Goal: Information Seeking & Learning: Learn about a topic

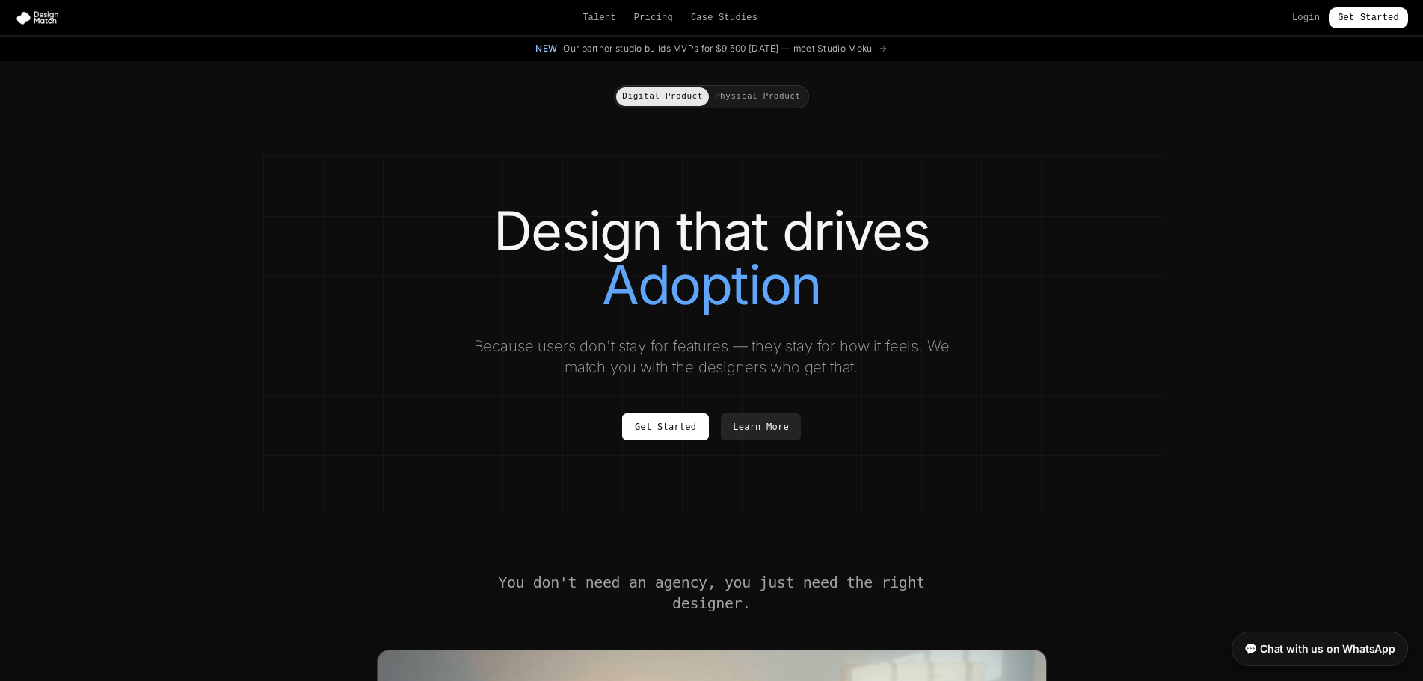
click at [666, 25] on div "Talent Pricing Case Studies Login Get Started" at bounding box center [711, 17] width 1423 height 21
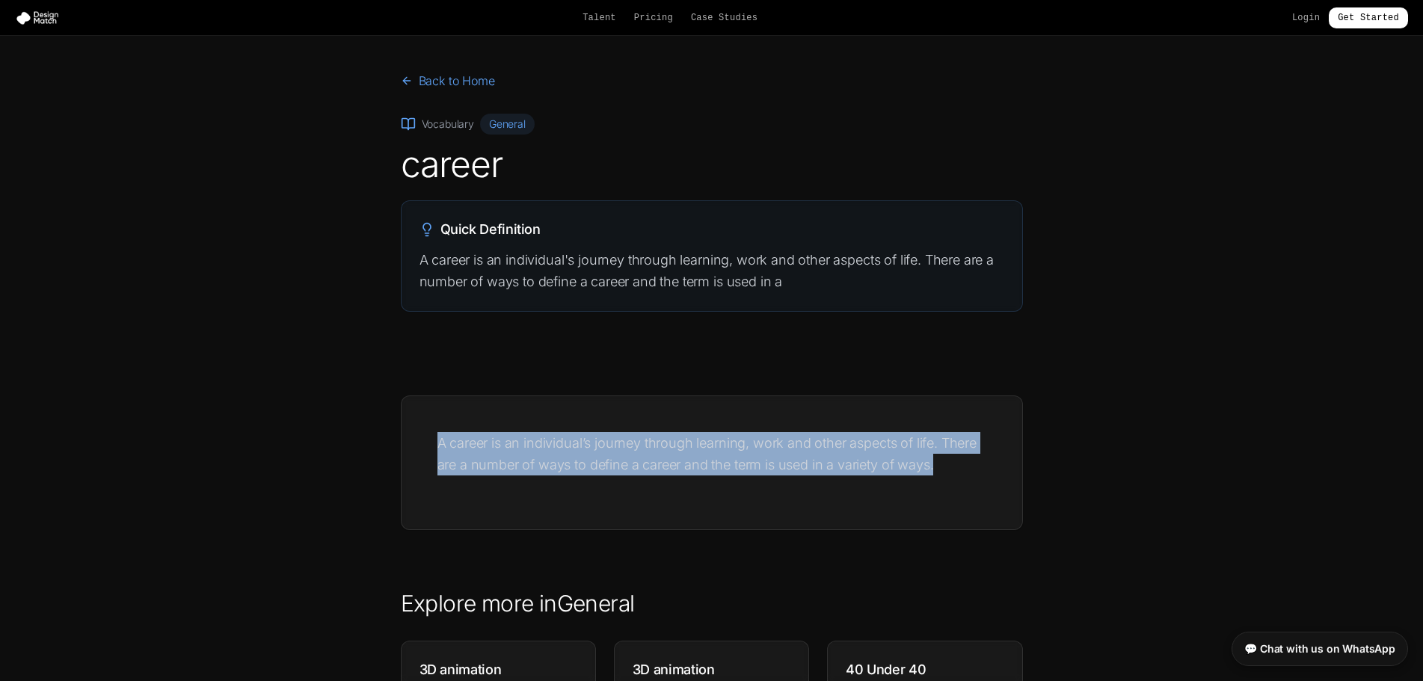
drag, startPoint x: 424, startPoint y: 434, endPoint x: 948, endPoint y: 466, distance: 524.6
click at [948, 466] on div "A career is an individual’s journey through learning, work and other aspects of…" at bounding box center [712, 463] width 621 height 134
click at [1374, 19] on link "Get Started" at bounding box center [1368, 17] width 79 height 21
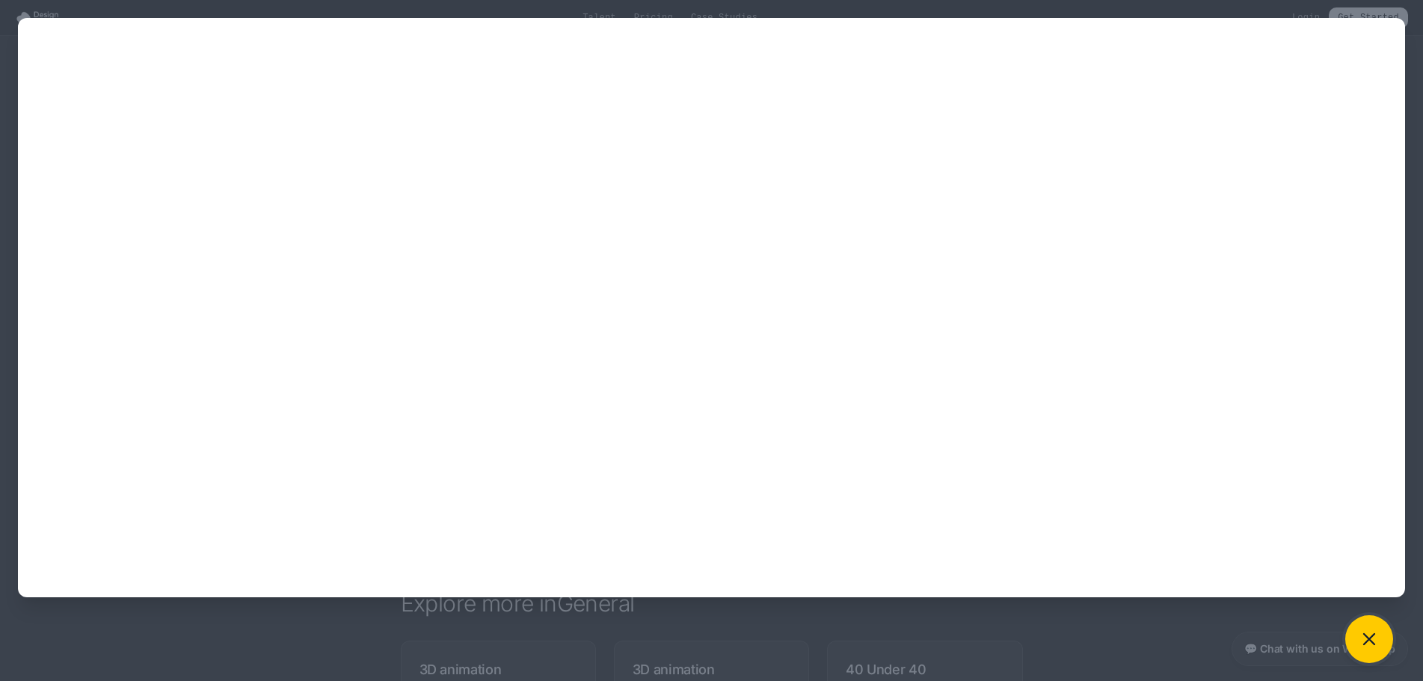
click at [1369, 634] on icon at bounding box center [1369, 639] width 21 height 21
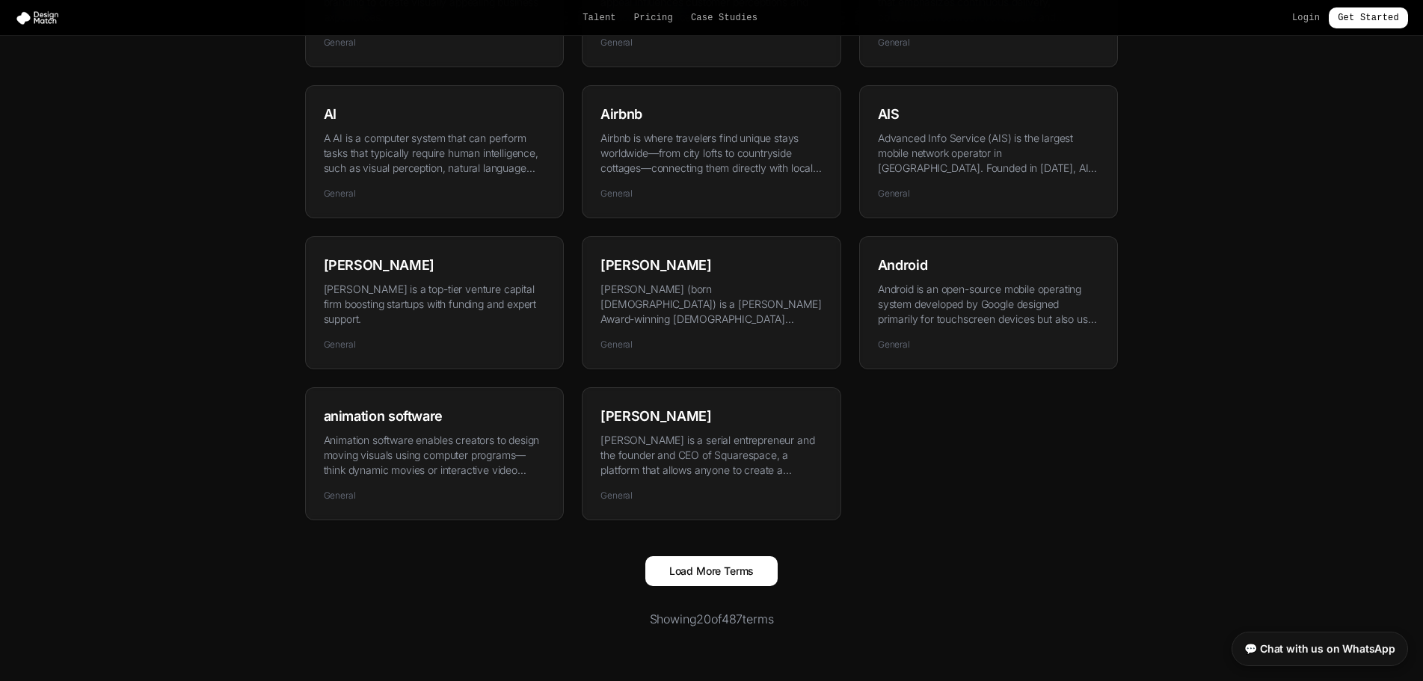
scroll to position [898, 0]
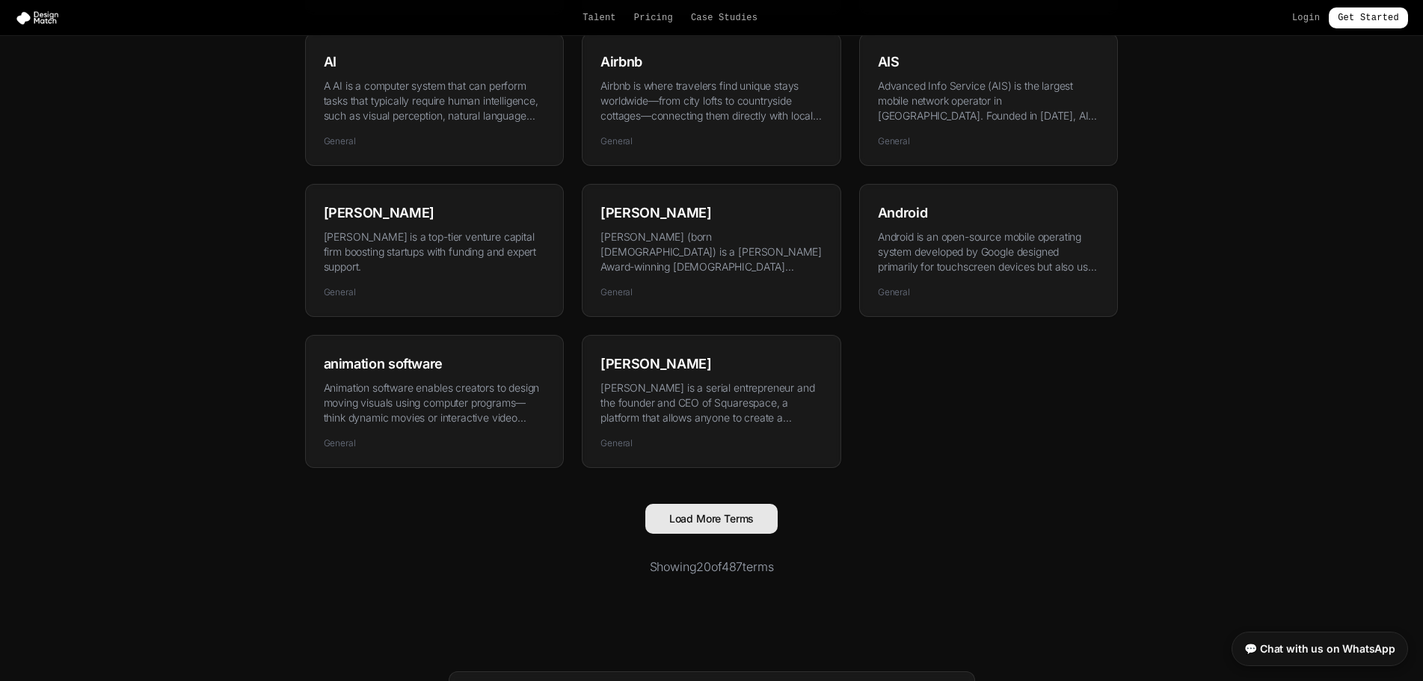
click at [690, 515] on button "Load More Terms" at bounding box center [711, 519] width 133 height 30
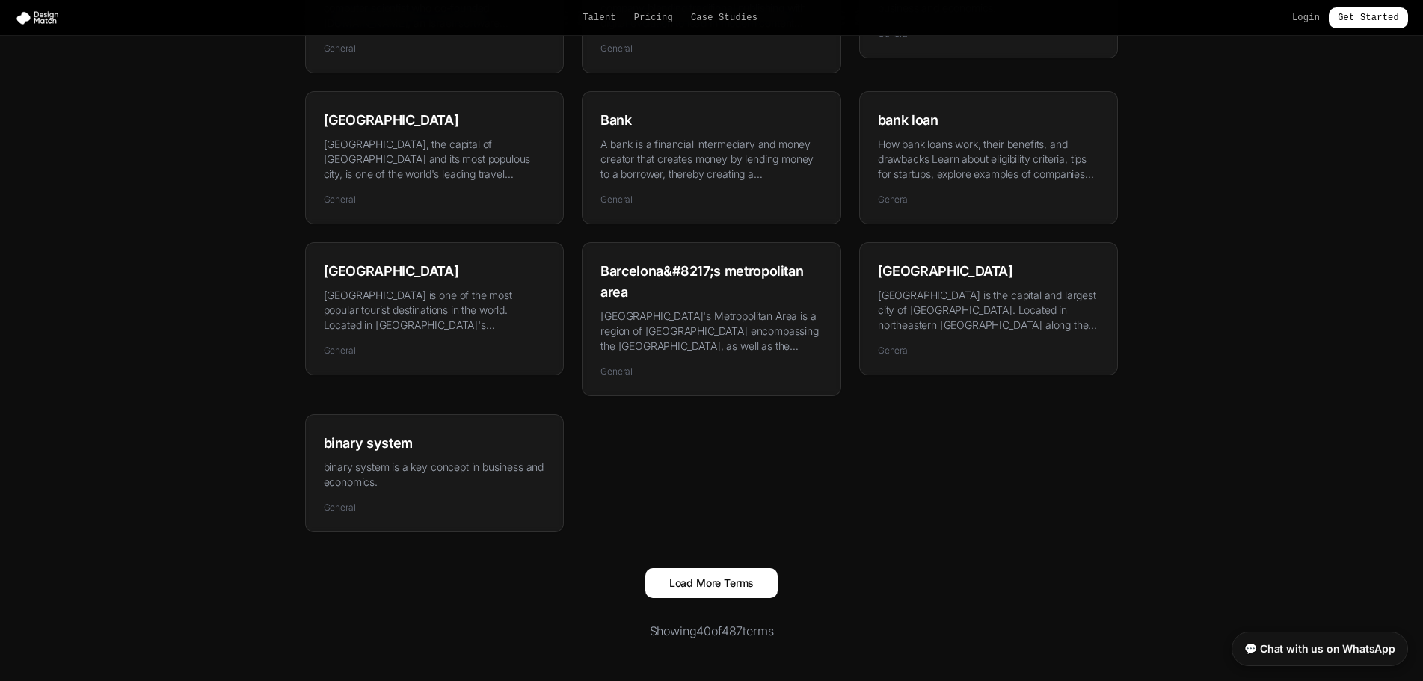
scroll to position [1945, 0]
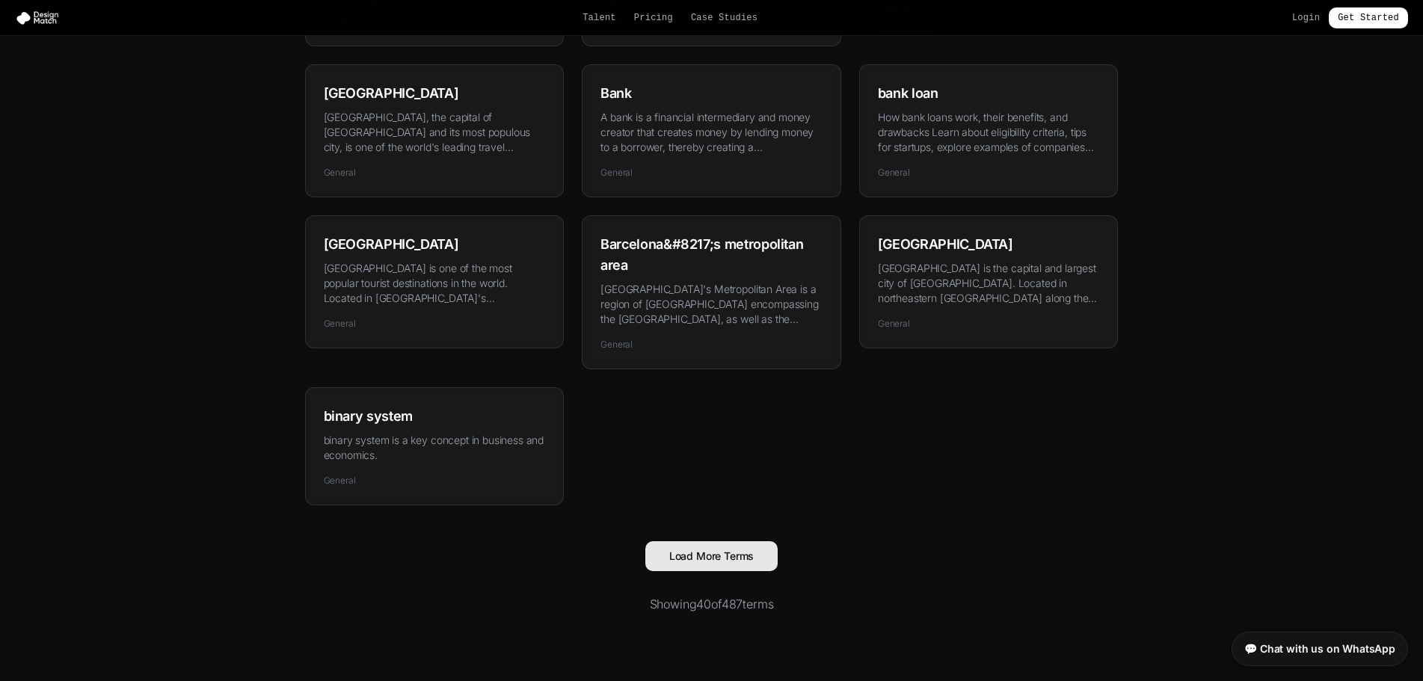
click at [700, 542] on button "Load More Terms" at bounding box center [711, 557] width 133 height 30
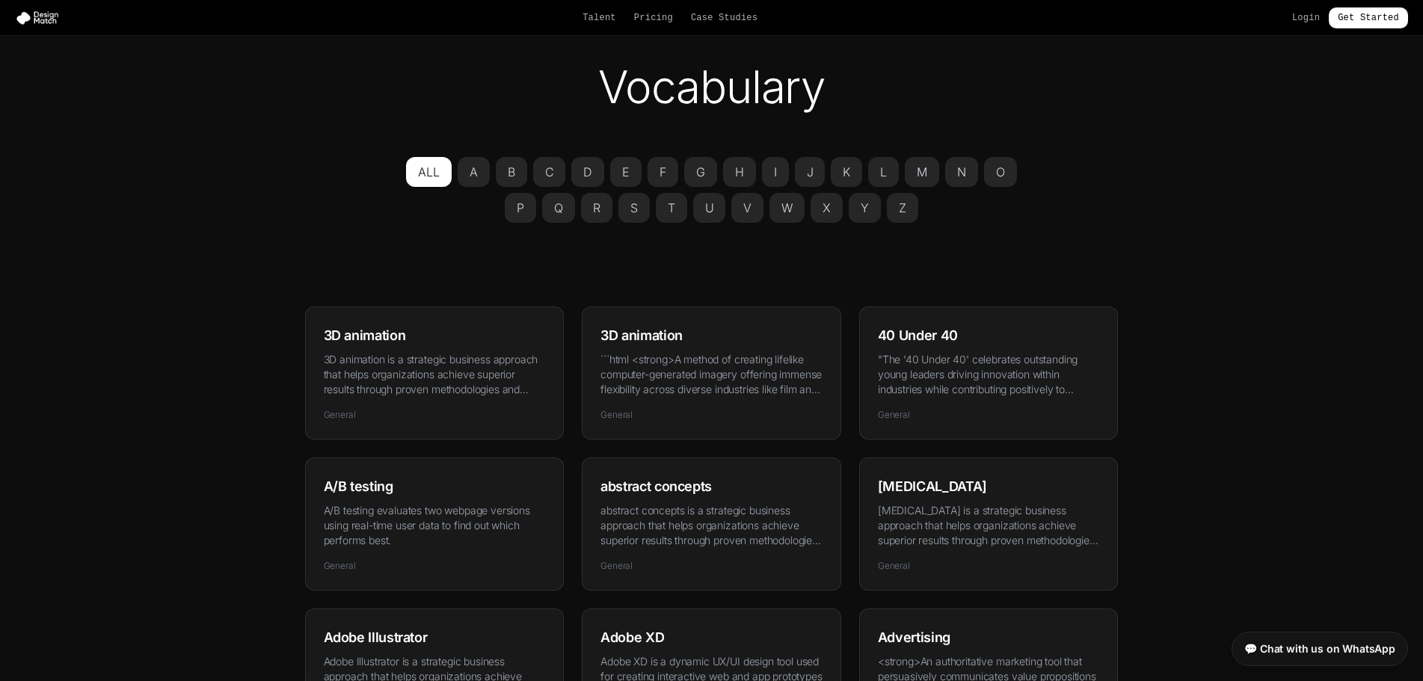
scroll to position [0, 0]
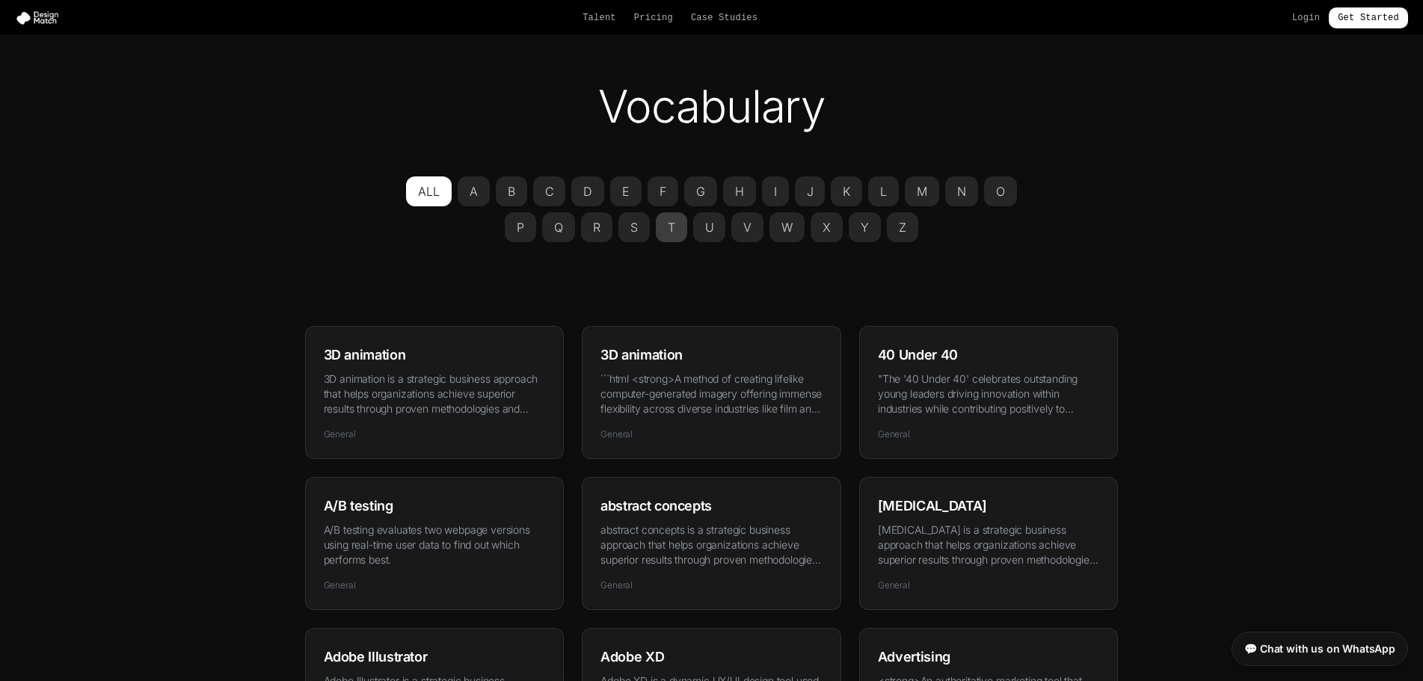
click at [672, 225] on button "T" at bounding box center [671, 227] width 31 height 30
